Goal: Register for event/course

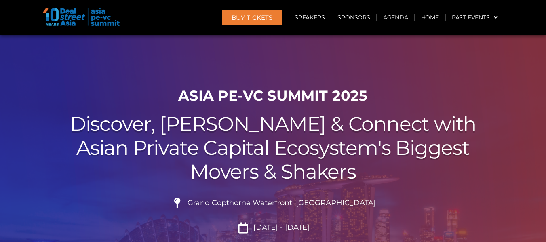
scroll to position [251, 0]
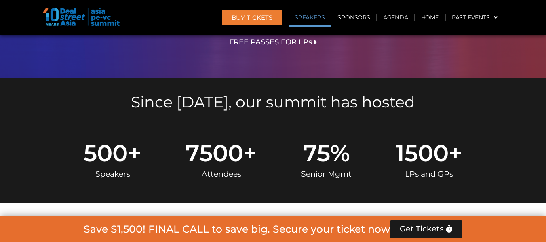
click at [314, 16] on link "Speakers" at bounding box center [310, 17] width 42 height 19
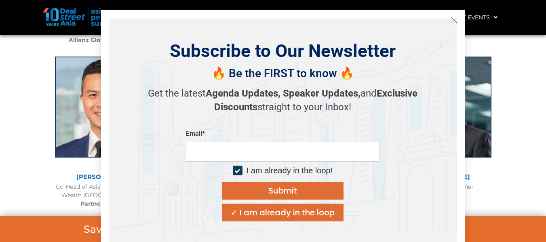
scroll to position [1565, 0]
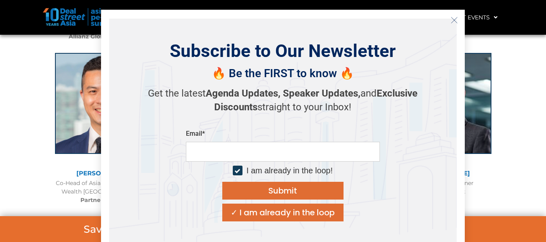
click at [453, 20] on icon "Close" at bounding box center [454, 20] width 7 height 7
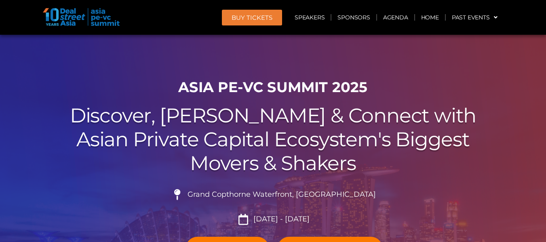
scroll to position [8, 0]
drag, startPoint x: 315, startPoint y: 219, endPoint x: 310, endPoint y: 220, distance: 4.9
click at [310, 220] on li "[DATE] - [DATE]" at bounding box center [273, 219] width 453 height 11
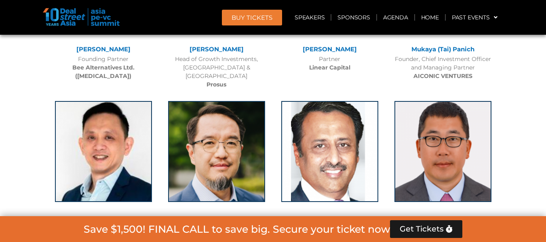
scroll to position [3831, 0]
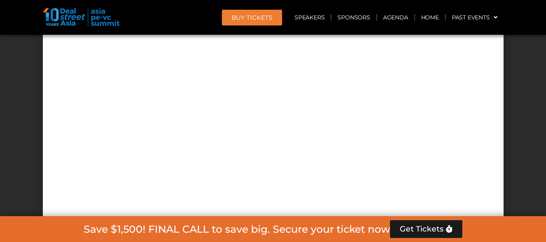
scroll to position [7299, 0]
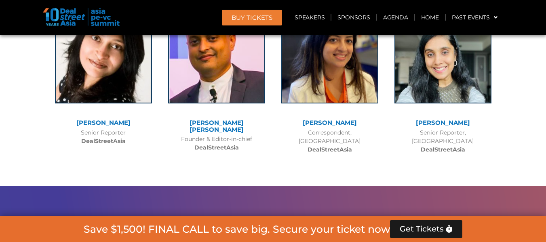
scroll to position [5957, 0]
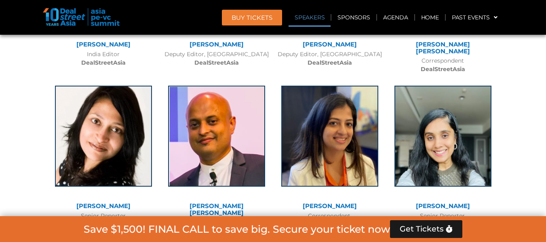
click at [305, 22] on link "Speakers" at bounding box center [310, 17] width 42 height 19
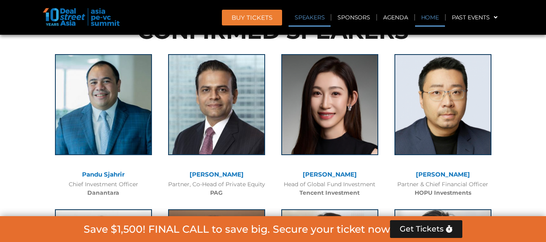
scroll to position [893, 0]
